Goal: Find specific page/section: Find specific page/section

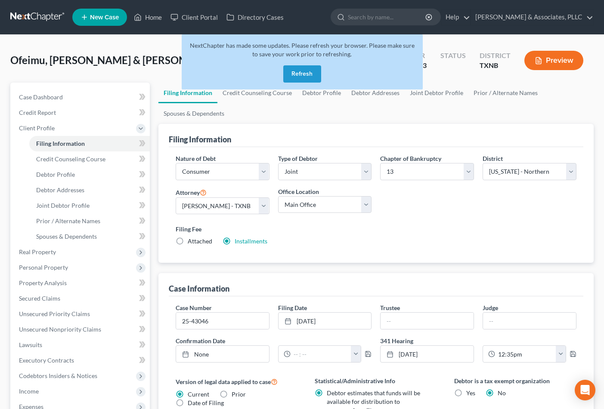
select select "1"
select select "3"
select select "78"
select select "0"
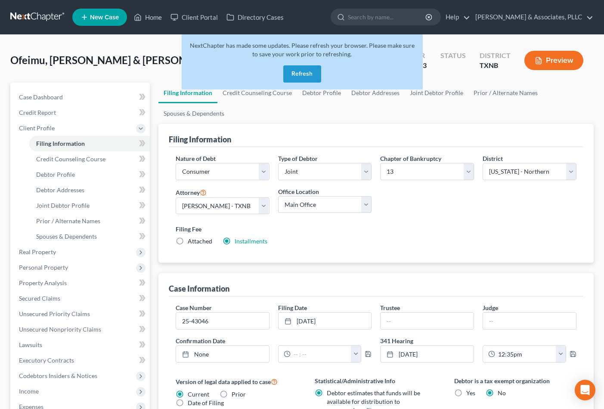
select select "45"
drag, startPoint x: 145, startPoint y: 14, endPoint x: 276, endPoint y: 313, distance: 326.1
click at [145, 14] on link "Home" at bounding box center [148, 17] width 37 height 16
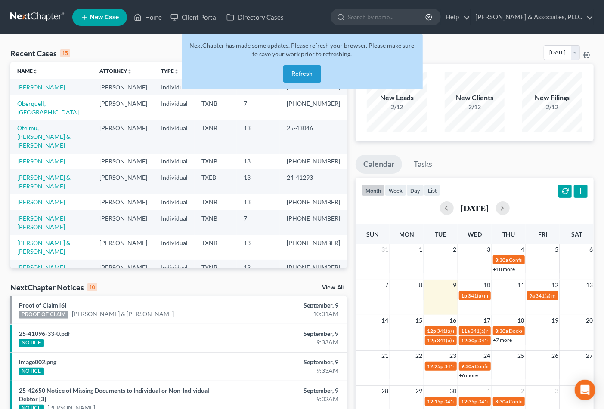
click at [123, 53] on div "Recent Cases 15 View All" at bounding box center [178, 53] width 337 height 17
drag, startPoint x: 292, startPoint y: 135, endPoint x: 329, endPoint y: 136, distance: 37.0
click at [329, 154] on td "[PHONE_NUMBER]" at bounding box center [313, 162] width 67 height 16
copy td "[PHONE_NUMBER]"
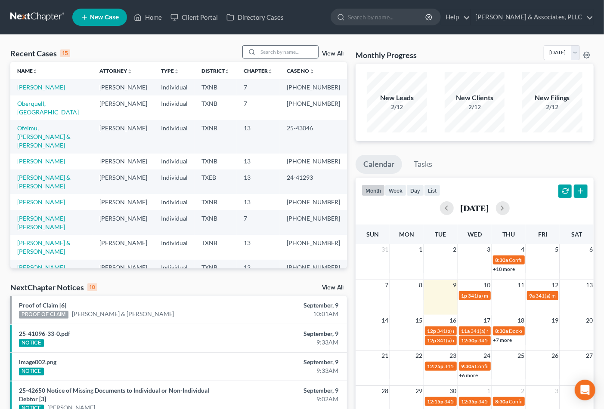
click at [292, 46] on input "search" at bounding box center [288, 52] width 60 height 12
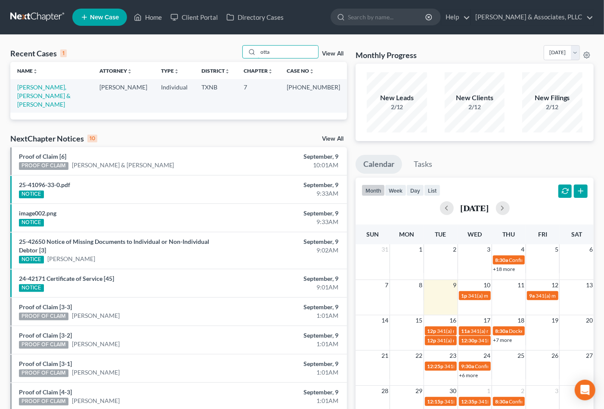
type input "otta"
click at [71, 86] on link "Ottaviano, Sr., Robert & Ottaviano, Elena" at bounding box center [43, 96] width 53 height 25
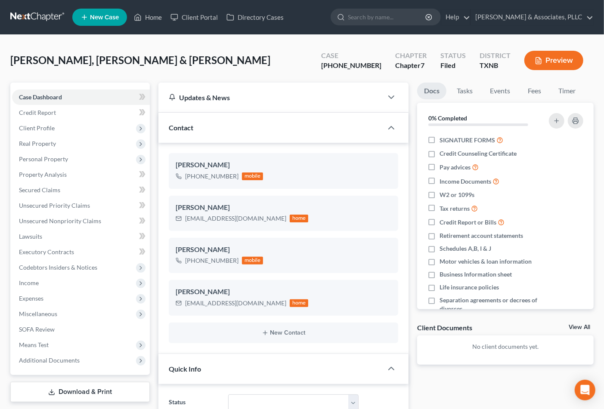
scroll to position [135, 0]
